Goal: Information Seeking & Learning: Learn about a topic

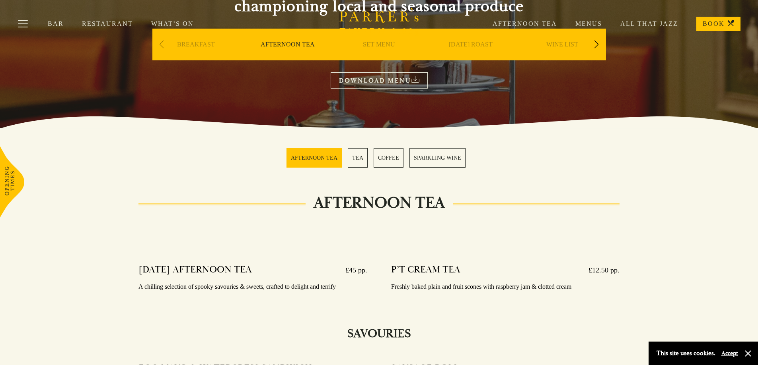
scroll to position [278, 0]
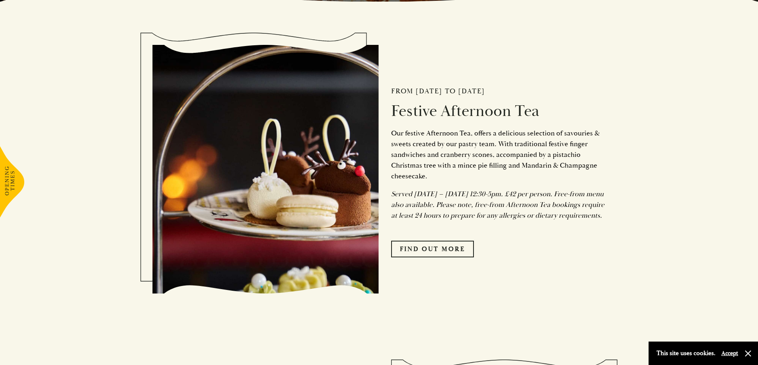
scroll to position [437, 0]
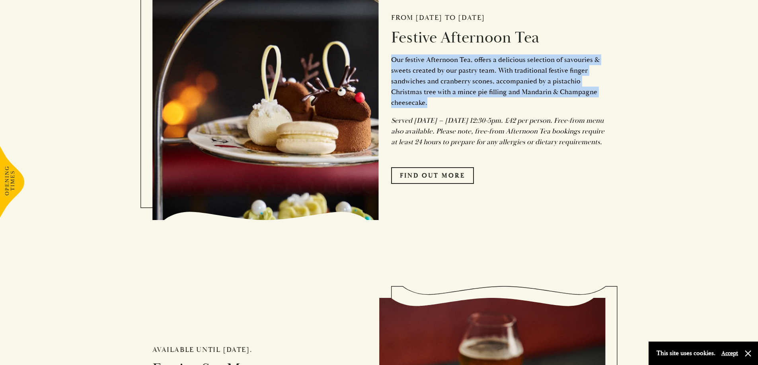
drag, startPoint x: 389, startPoint y: 66, endPoint x: 427, endPoint y: 112, distance: 59.9
click at [427, 112] on div "From Friday 1st November to Sunday 5th January 2025 Festive Afternoon Tea Our f…" at bounding box center [492, 96] width 227 height 256
click at [429, 183] on link "FIND OUT MORE" at bounding box center [432, 175] width 83 height 17
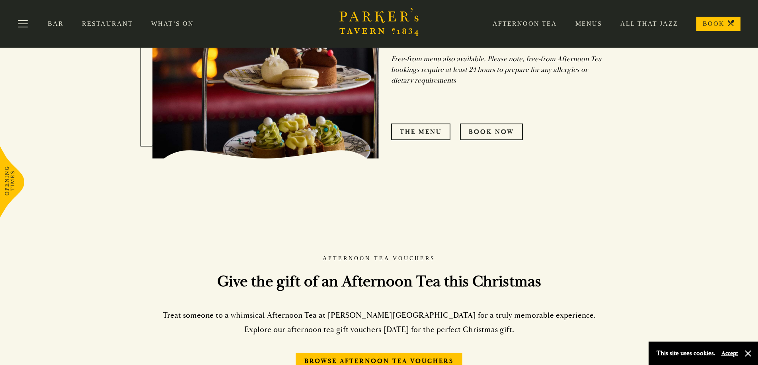
scroll to position [358, 0]
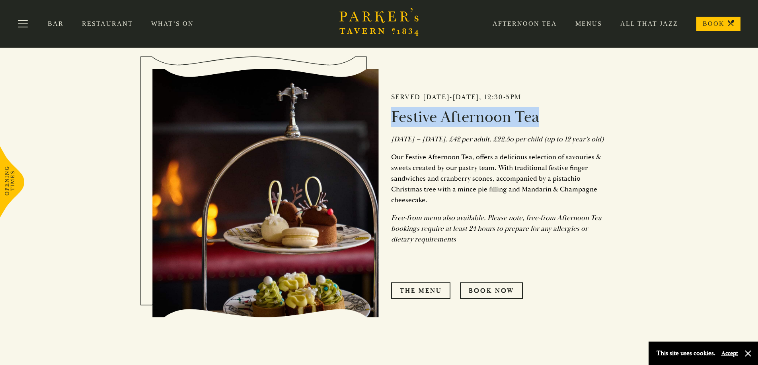
drag, startPoint x: 389, startPoint y: 115, endPoint x: 545, endPoint y: 122, distance: 156.1
click at [545, 122] on div "Served Monday-Sunday, 12:30-5pm Festive Afternoon Tea 1st November 2024 – 12th …" at bounding box center [492, 193] width 227 height 292
drag, startPoint x: 501, startPoint y: 117, endPoint x: 446, endPoint y: 165, distance: 73.2
click at [446, 165] on p "Our Festive Afternoon Tea, offers a delicious selection of savouries & sweets c…" at bounding box center [498, 179] width 215 height 54
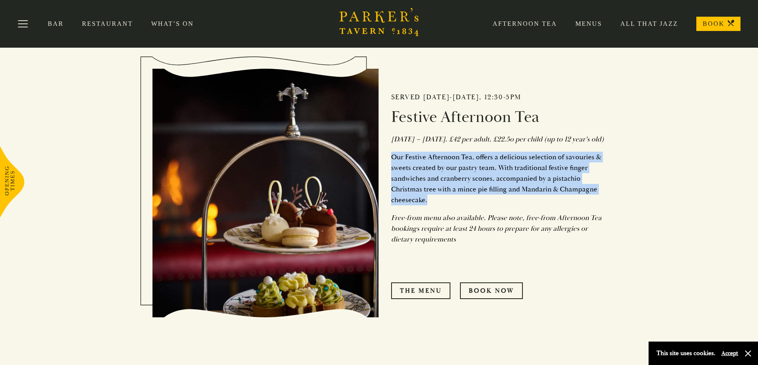
drag, startPoint x: 390, startPoint y: 169, endPoint x: 448, endPoint y: 213, distance: 72.9
click at [448, 213] on div "Served Monday-Sunday, 12:30-5pm Festive Afternoon Tea 1st November 2024 – 12th …" at bounding box center [492, 193] width 227 height 292
copy p "Our Festive Afternoon Tea, offers a delicious selection of savouries & sweets c…"
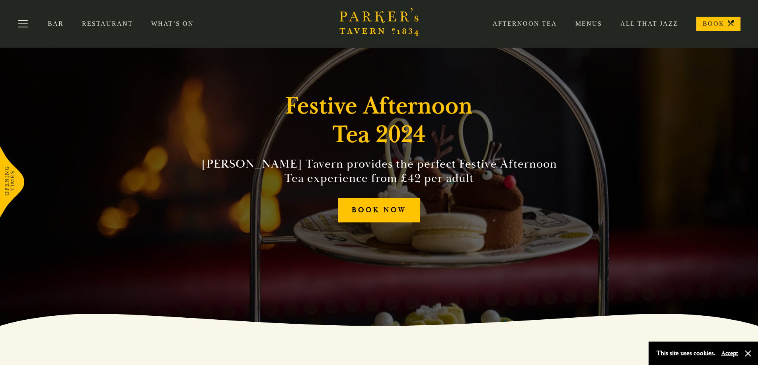
scroll to position [0, 0]
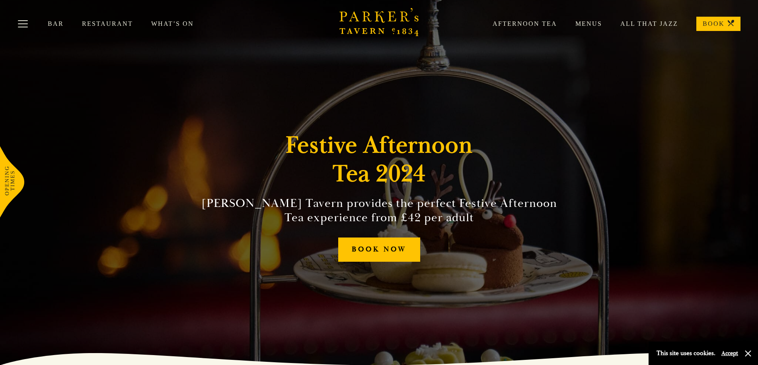
click at [373, 22] on icon "Brasserie Restaurant Cambridge | Parker's Tavern Cambridge Parker's Tavern is a…" at bounding box center [379, 22] width 80 height 28
